Goal: Information Seeking & Learning: Learn about a topic

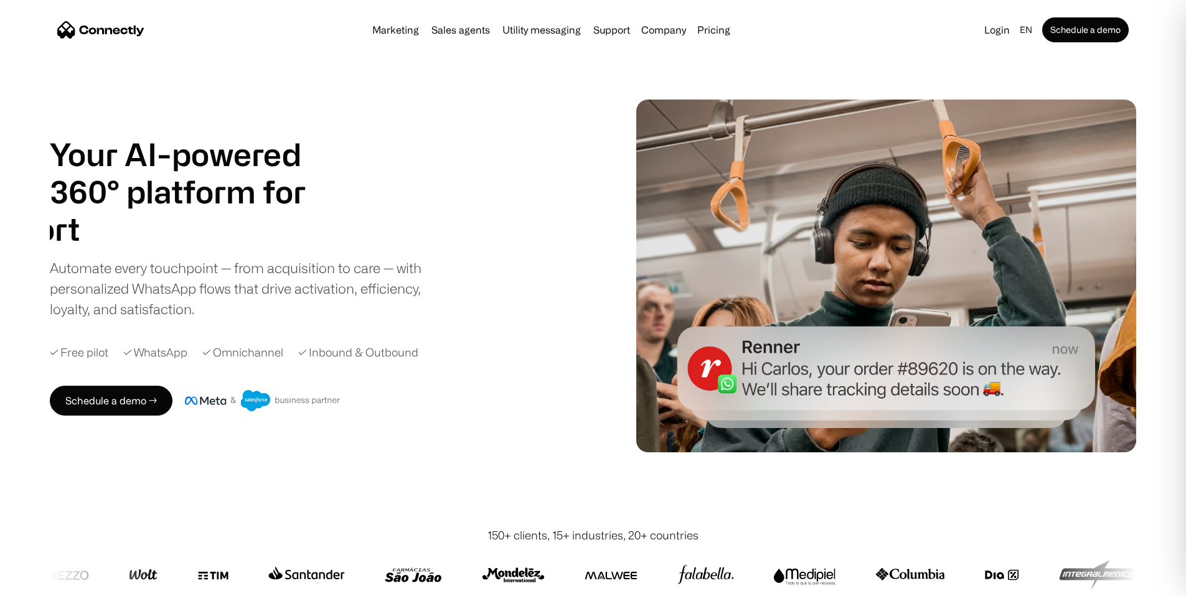
click at [735, 39] on div "Marketing Sales agents Utility messaging Support Company About us Careers Conta…" at bounding box center [551, 29] width 368 height 17
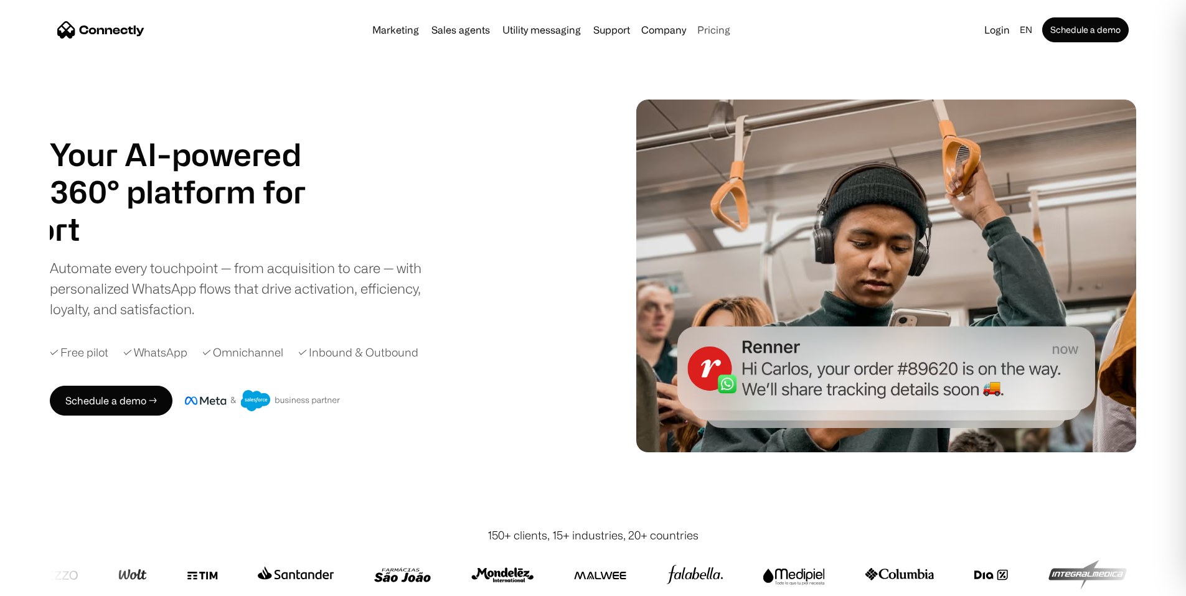
click at [735, 32] on link "Pricing" at bounding box center [713, 30] width 43 height 10
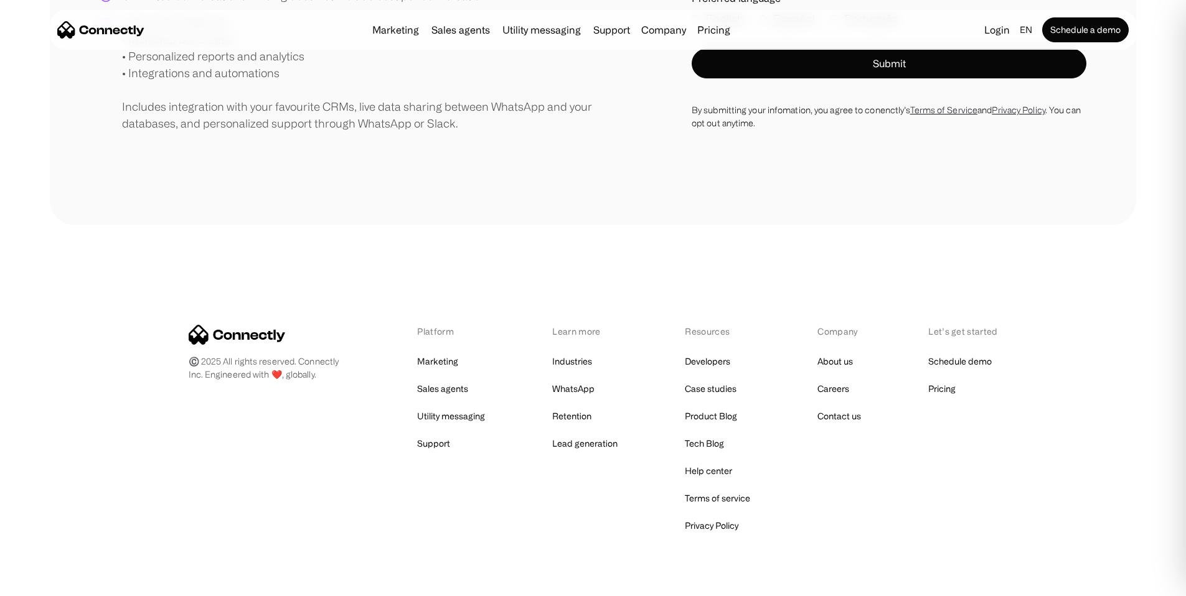
scroll to position [460, 0]
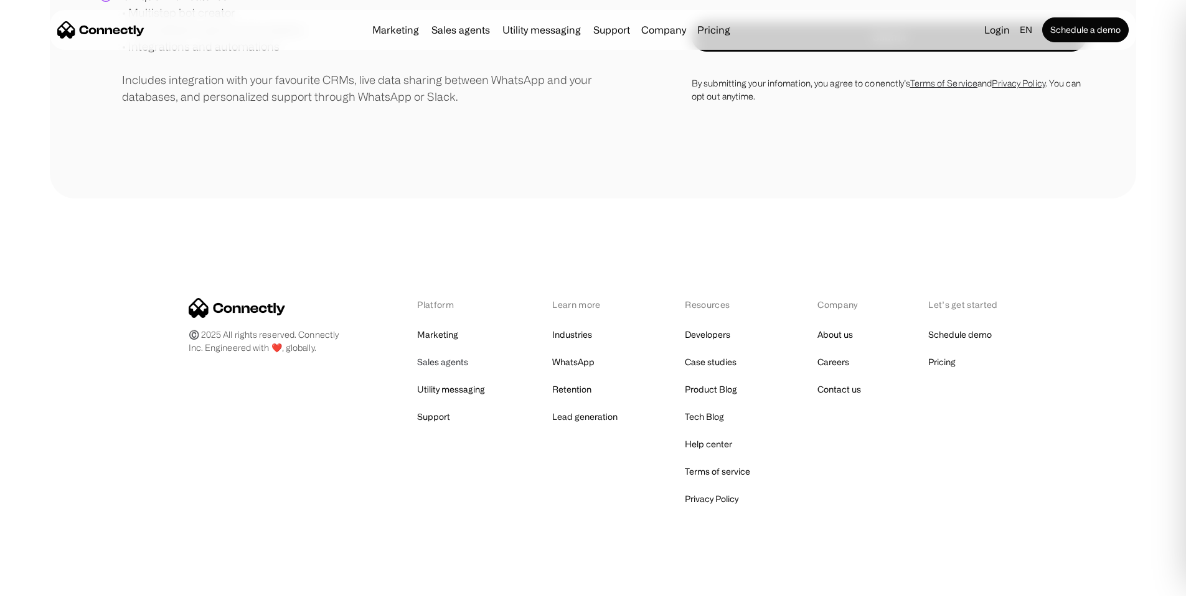
click at [442, 371] on link "Sales agents" at bounding box center [442, 362] width 51 height 17
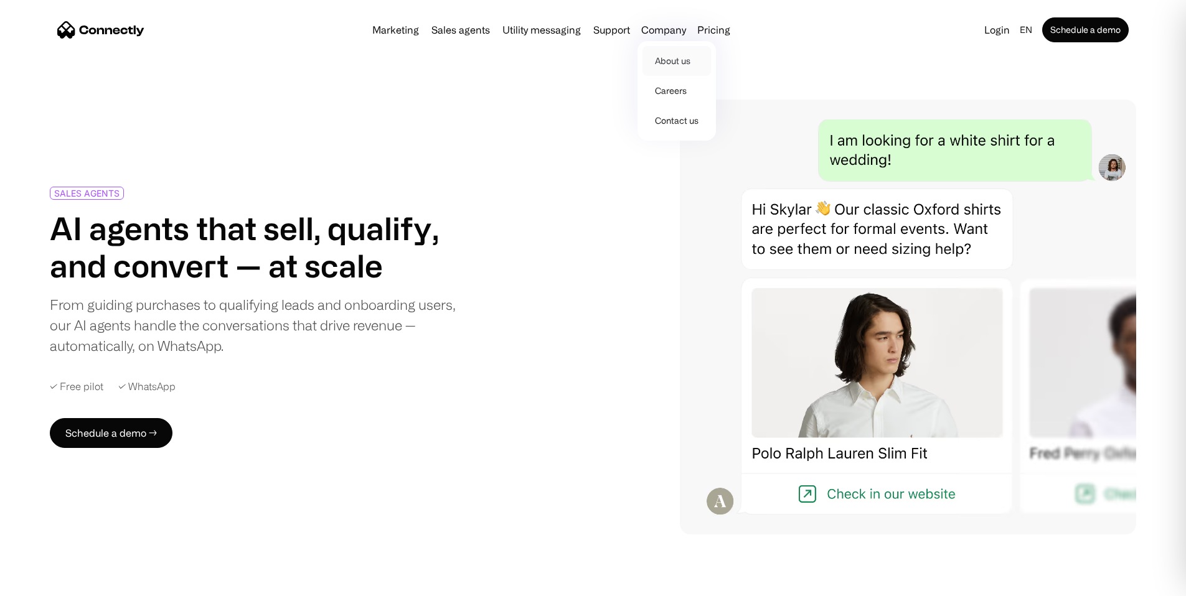
click at [693, 65] on link "About us" at bounding box center [677, 61] width 68 height 30
